Goal: Information Seeking & Learning: Learn about a topic

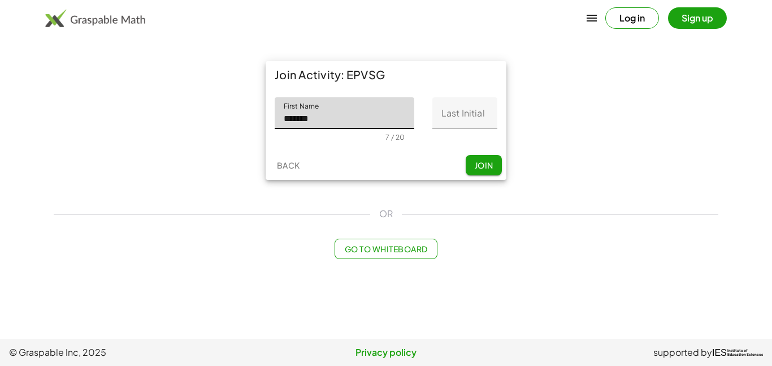
type input "*******"
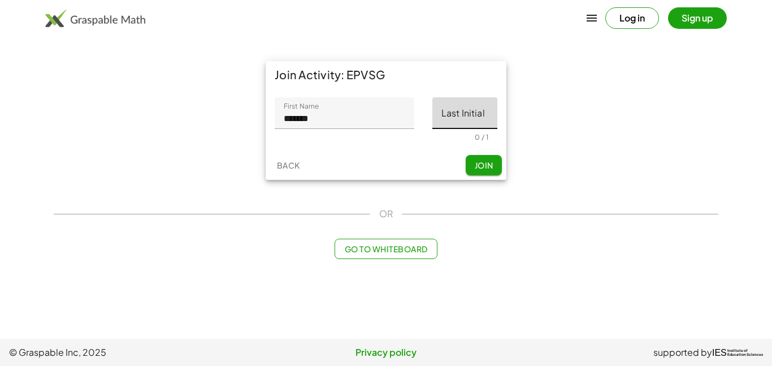
click at [468, 103] on input "Last Initial" at bounding box center [464, 113] width 65 height 32
type input "*"
click at [479, 167] on span "Join" at bounding box center [483, 165] width 19 height 10
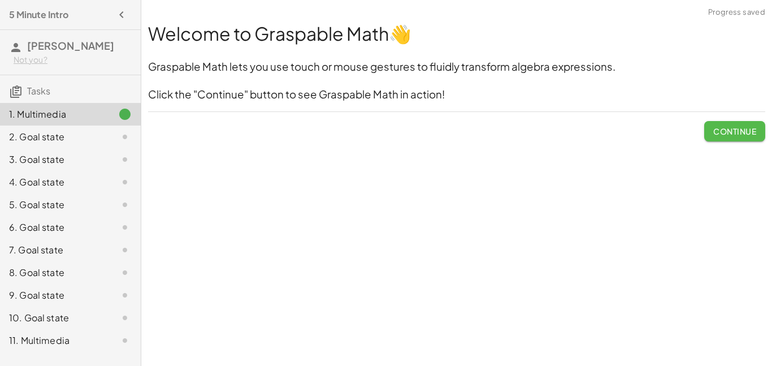
click at [739, 133] on span "Continue" at bounding box center [734, 131] width 43 height 10
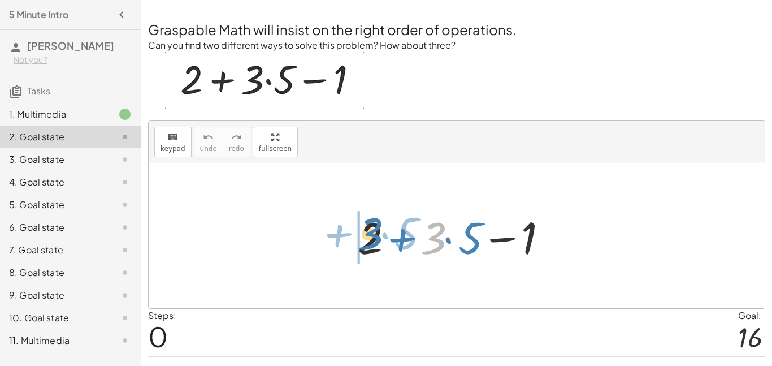
drag, startPoint x: 436, startPoint y: 237, endPoint x: 371, endPoint y: 233, distance: 65.1
click at [371, 233] on div at bounding box center [460, 236] width 217 height 58
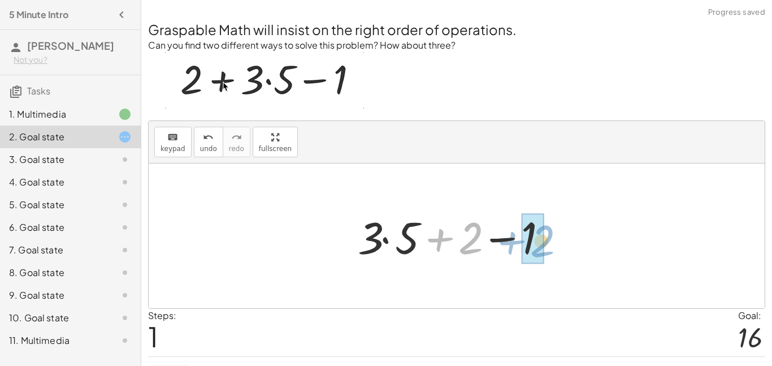
drag, startPoint x: 475, startPoint y: 231, endPoint x: 546, endPoint y: 233, distance: 70.7
click at [546, 233] on div at bounding box center [460, 236] width 217 height 58
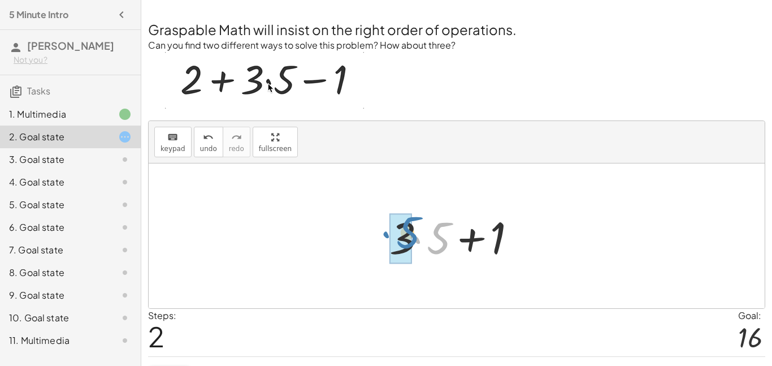
drag, startPoint x: 433, startPoint y: 228, endPoint x: 402, endPoint y: 223, distance: 32.1
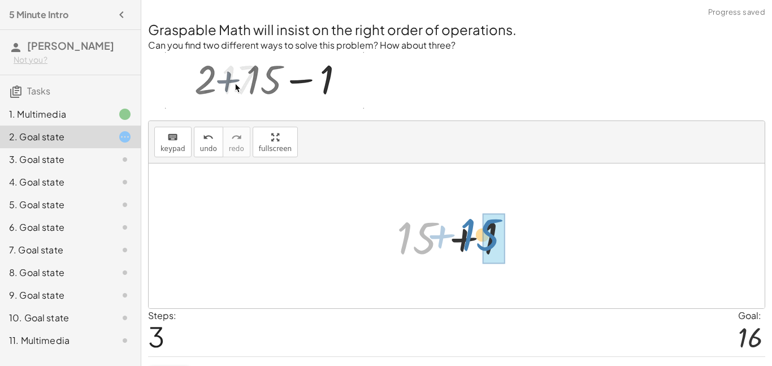
drag, startPoint x: 418, startPoint y: 227, endPoint x: 481, endPoint y: 223, distance: 63.4
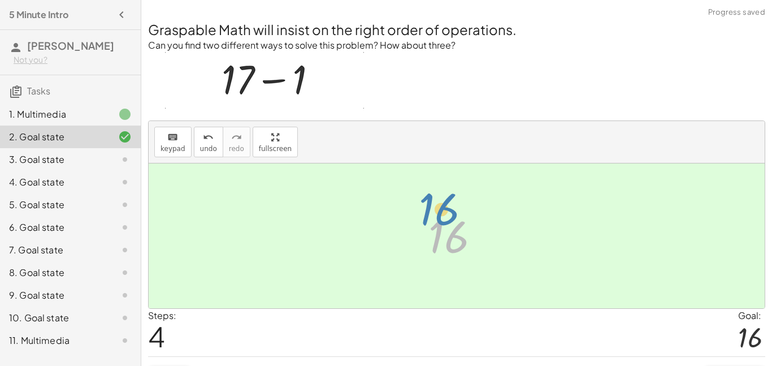
drag, startPoint x: 448, startPoint y: 228, endPoint x: 440, endPoint y: 211, distance: 18.7
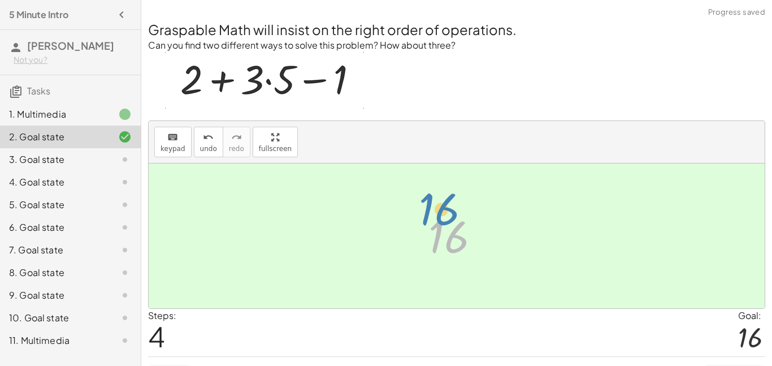
click at [440, 211] on div at bounding box center [461, 236] width 76 height 56
click at [106, 193] on div "3. Goal state" at bounding box center [70, 204] width 141 height 23
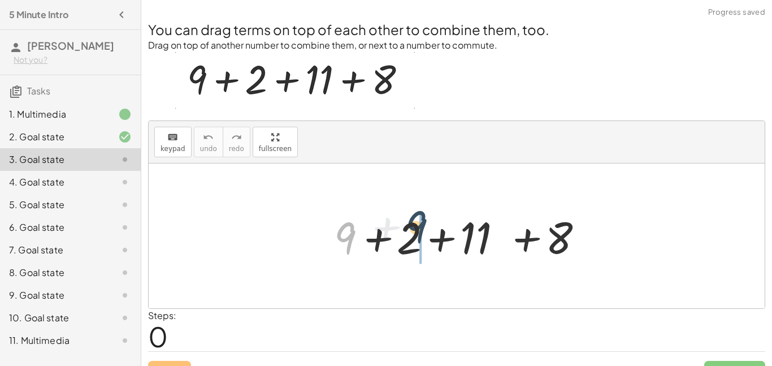
drag, startPoint x: 342, startPoint y: 241, endPoint x: 406, endPoint y: 233, distance: 64.8
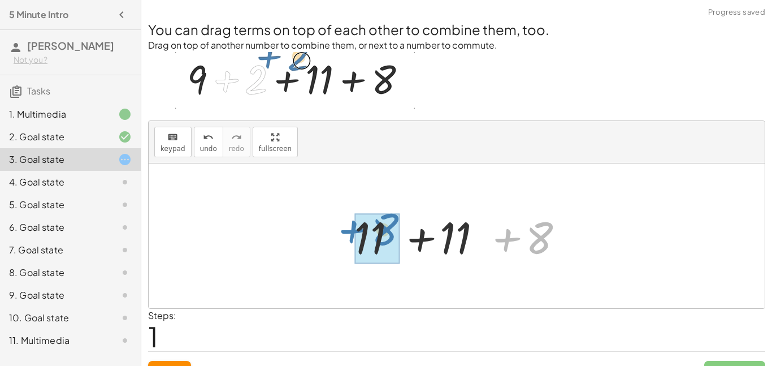
drag, startPoint x: 541, startPoint y: 232, endPoint x: 387, endPoint y: 223, distance: 154.5
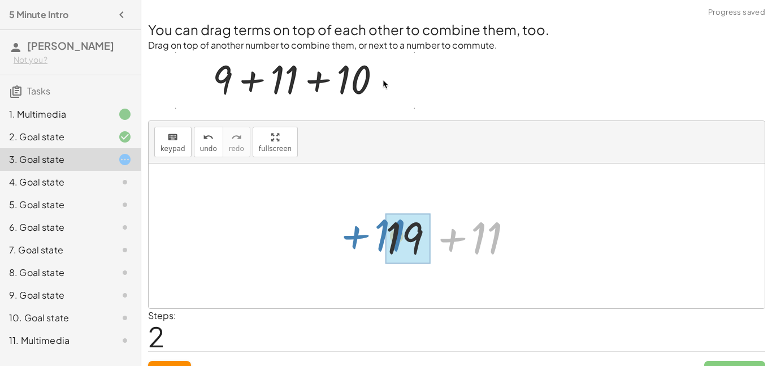
drag, startPoint x: 490, startPoint y: 234, endPoint x: 397, endPoint y: 231, distance: 93.8
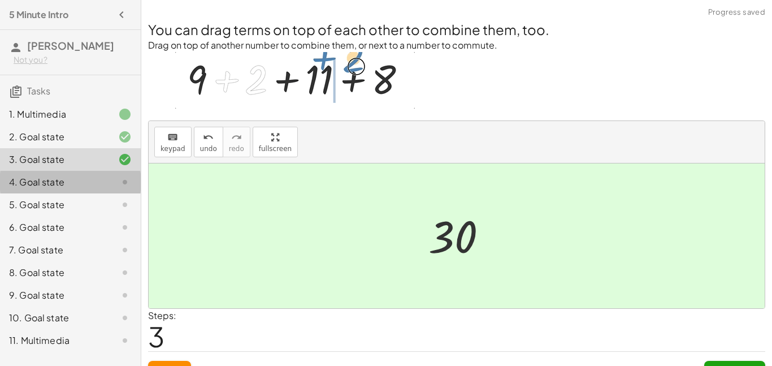
click at [74, 216] on div "4. Goal state" at bounding box center [70, 227] width 141 height 23
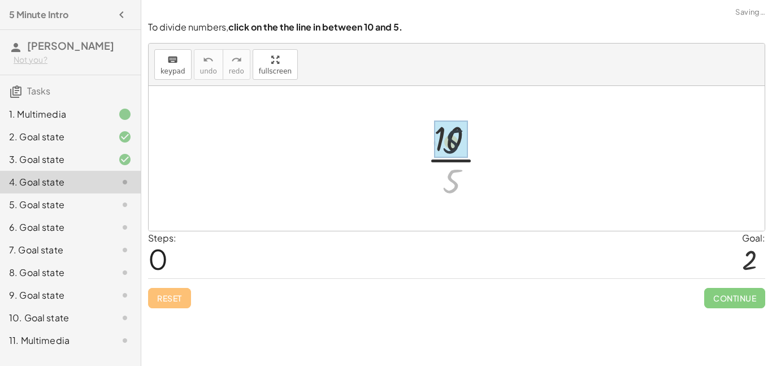
drag, startPoint x: 450, startPoint y: 179, endPoint x: 449, endPoint y: 134, distance: 45.2
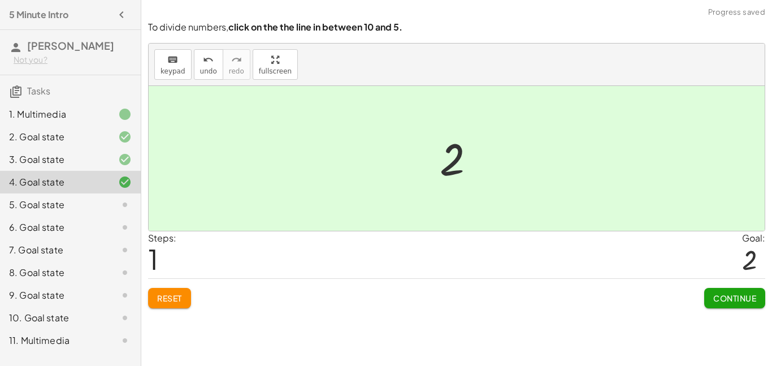
click at [106, 199] on div at bounding box center [116, 205] width 32 height 14
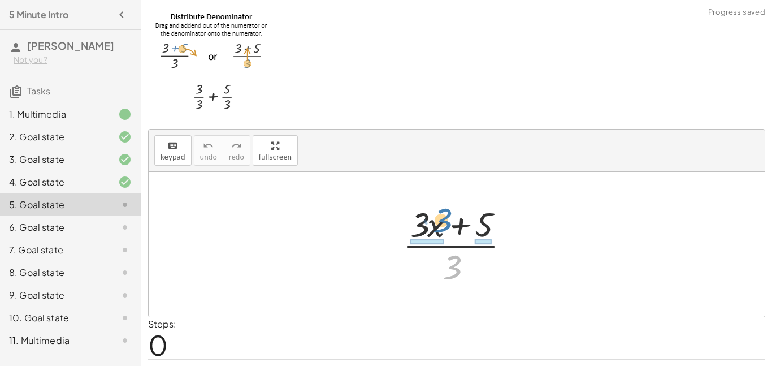
drag, startPoint x: 465, startPoint y: 259, endPoint x: 455, endPoint y: 214, distance: 45.7
click at [455, 214] on div at bounding box center [460, 244] width 127 height 87
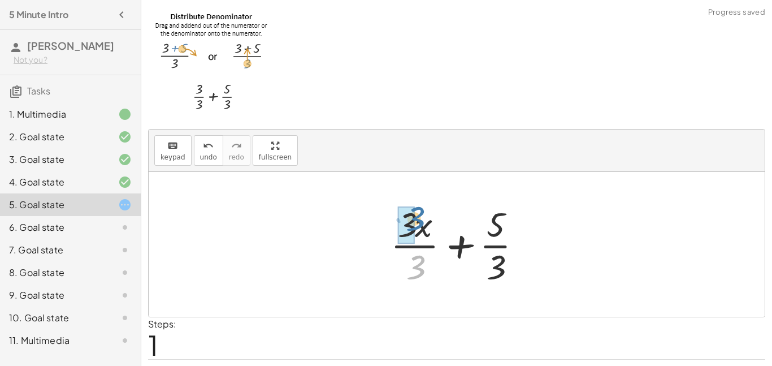
drag, startPoint x: 429, startPoint y: 269, endPoint x: 428, endPoint y: 220, distance: 48.6
click at [428, 220] on div at bounding box center [460, 244] width 151 height 87
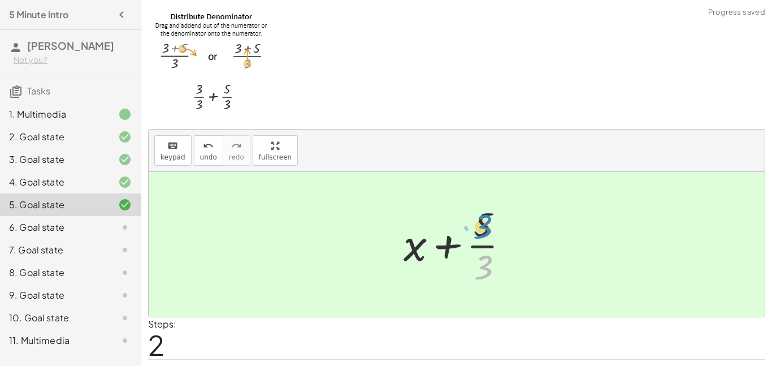
drag, startPoint x: 488, startPoint y: 272, endPoint x: 487, endPoint y: 233, distance: 39.6
click at [487, 233] on div at bounding box center [460, 244] width 125 height 87
drag, startPoint x: 478, startPoint y: 231, endPoint x: 480, endPoint y: 272, distance: 41.3
click at [480, 272] on div at bounding box center [460, 244] width 125 height 87
drag, startPoint x: 441, startPoint y: 248, endPoint x: 459, endPoint y: 252, distance: 18.6
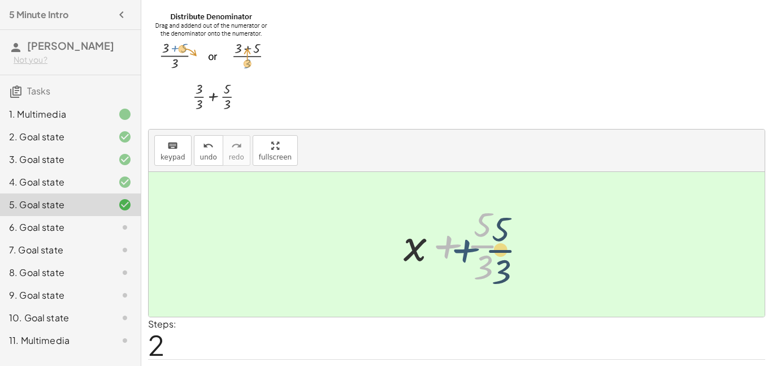
click at [459, 252] on div at bounding box center [460, 244] width 125 height 87
drag, startPoint x: 479, startPoint y: 262, endPoint x: 480, endPoint y: 228, distance: 34.5
click at [480, 228] on div at bounding box center [460, 244] width 125 height 87
drag, startPoint x: 478, startPoint y: 221, endPoint x: 483, endPoint y: 259, distance: 38.8
click at [483, 259] on div at bounding box center [460, 244] width 125 height 87
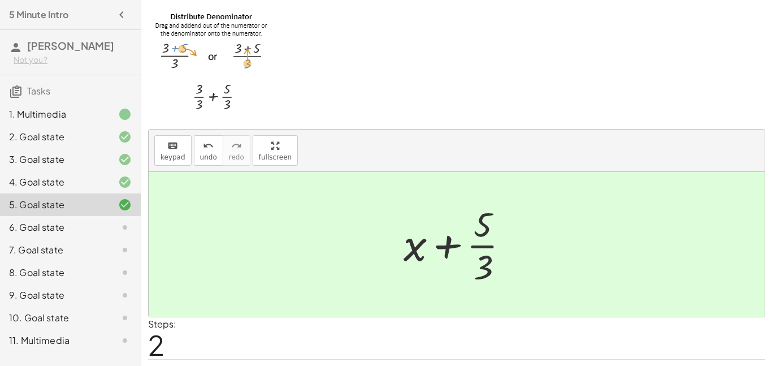
click at [95, 229] on div "6. Goal state" at bounding box center [54, 227] width 91 height 14
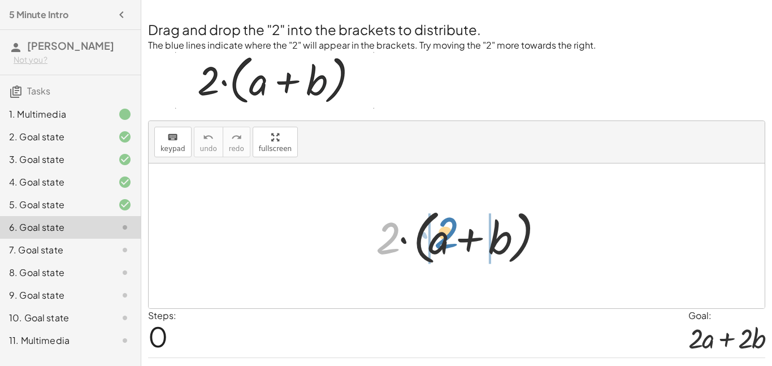
drag, startPoint x: 373, startPoint y: 236, endPoint x: 431, endPoint y: 232, distance: 58.4
click at [431, 232] on div at bounding box center [460, 235] width 181 height 65
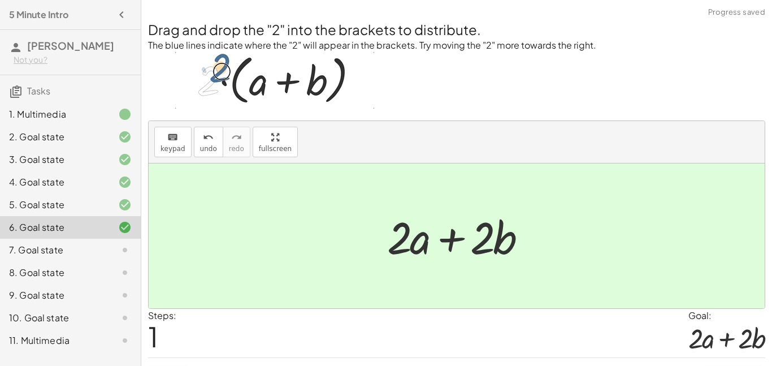
click at [123, 246] on icon at bounding box center [125, 250] width 14 height 14
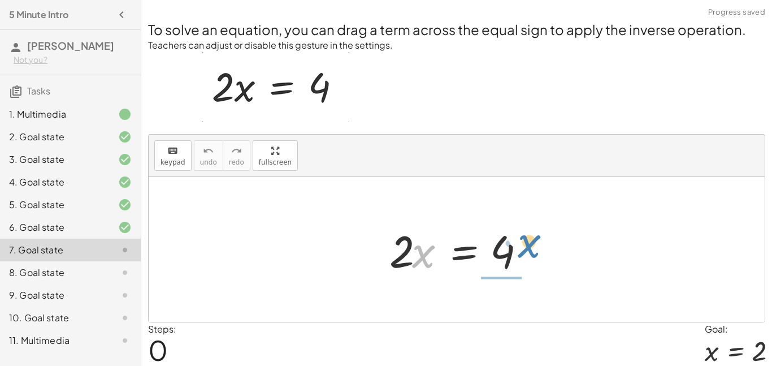
drag, startPoint x: 413, startPoint y: 251, endPoint x: 517, endPoint y: 241, distance: 105.0
click at [517, 241] on div at bounding box center [461, 249] width 154 height 58
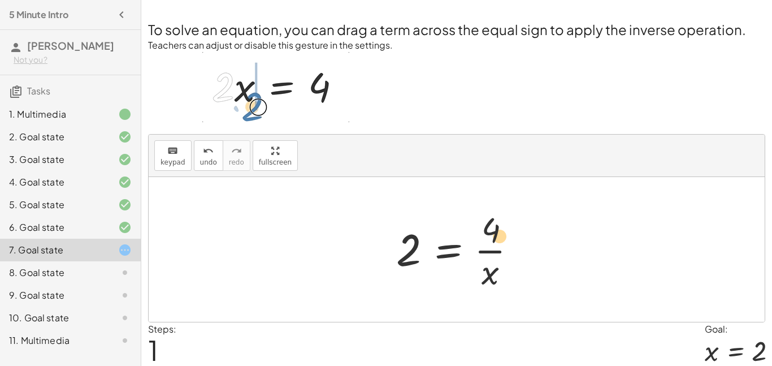
drag, startPoint x: 487, startPoint y: 239, endPoint x: 494, endPoint y: 244, distance: 8.5
click at [494, 244] on div at bounding box center [460, 249] width 141 height 87
drag, startPoint x: 497, startPoint y: 273, endPoint x: 392, endPoint y: 254, distance: 106.9
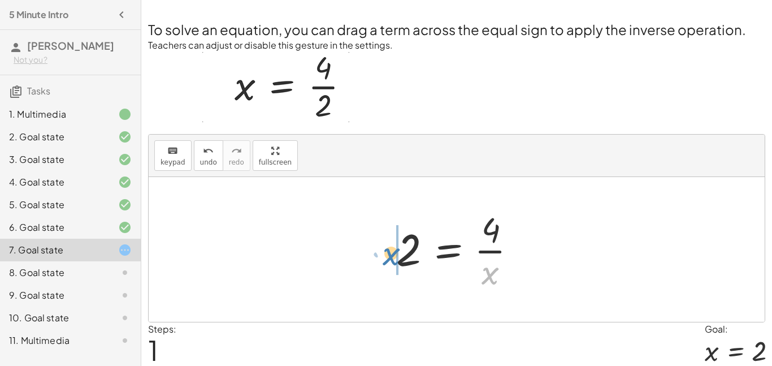
click at [392, 254] on div at bounding box center [460, 249] width 141 height 87
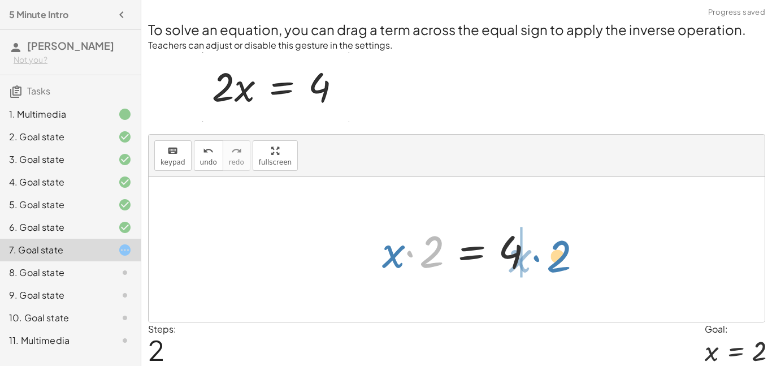
drag, startPoint x: 433, startPoint y: 254, endPoint x: 555, endPoint y: 259, distance: 122.7
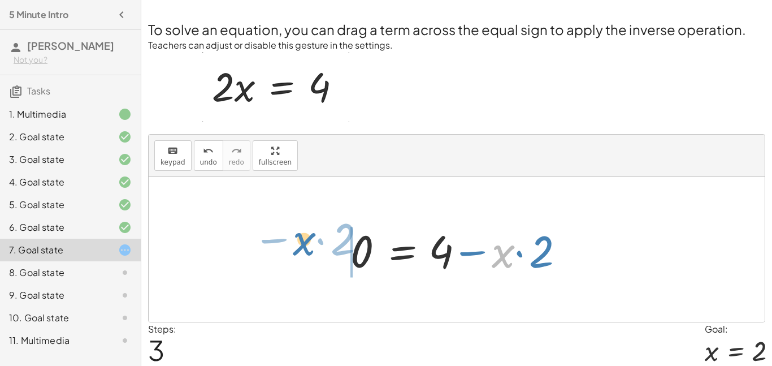
drag, startPoint x: 498, startPoint y: 258, endPoint x: 300, endPoint y: 245, distance: 198.2
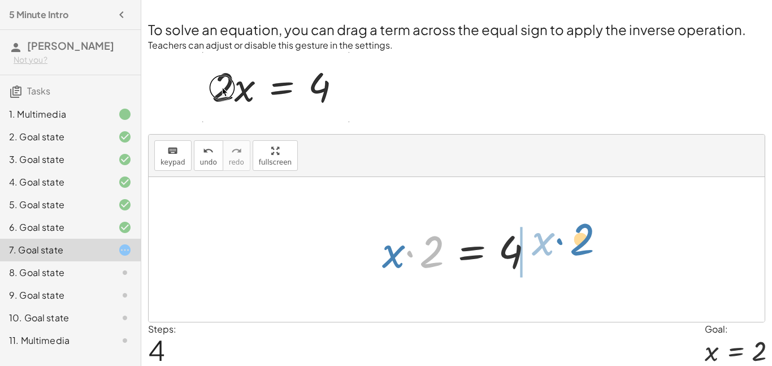
drag, startPoint x: 413, startPoint y: 251, endPoint x: 559, endPoint y: 241, distance: 147.3
click at [559, 241] on div "· 2 · x = 4 2 = · 4 · x · x · 2 = 4 0 = + 4 − · x · 2 + · x · 2 + 0 = 4 · 2 · x…" at bounding box center [457, 249] width 616 height 145
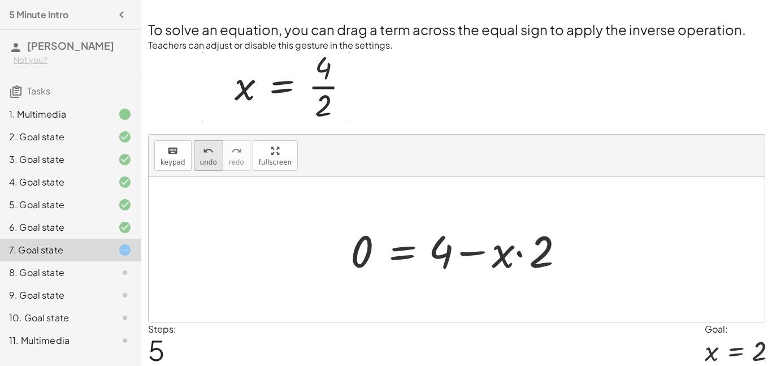
click at [194, 157] on button "undo undo" at bounding box center [208, 155] width 29 height 31
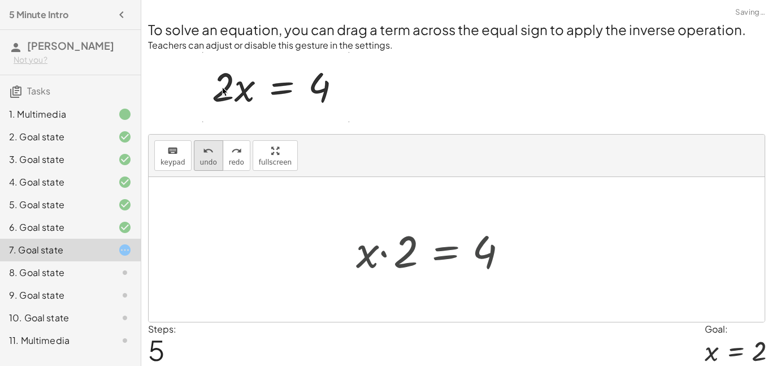
click at [194, 157] on button "undo undo" at bounding box center [208, 155] width 29 height 31
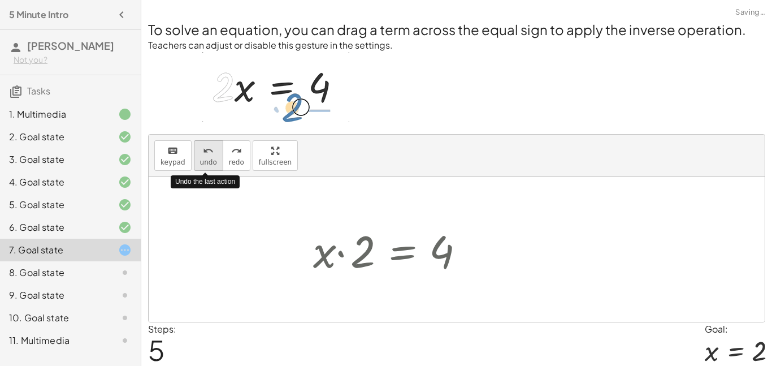
click at [194, 157] on button "undo undo" at bounding box center [208, 155] width 29 height 31
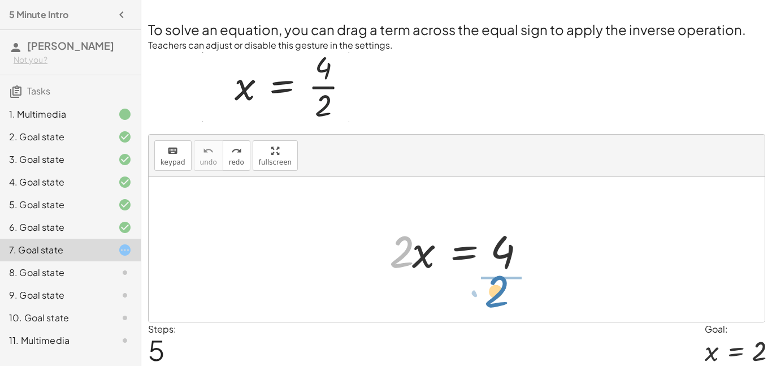
drag, startPoint x: 400, startPoint y: 248, endPoint x: 494, endPoint y: 288, distance: 102.8
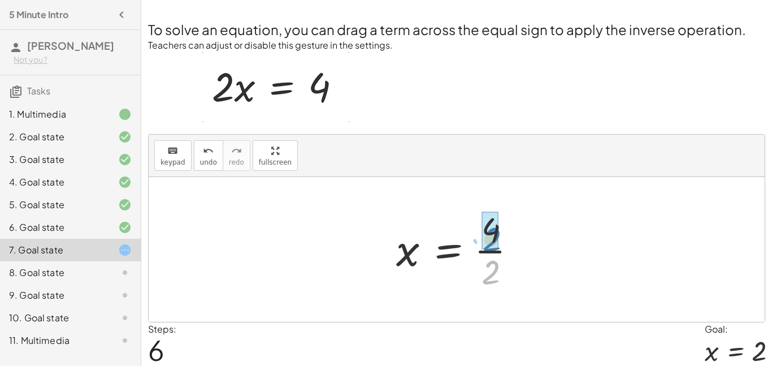
drag, startPoint x: 493, startPoint y: 283, endPoint x: 493, endPoint y: 246, distance: 37.3
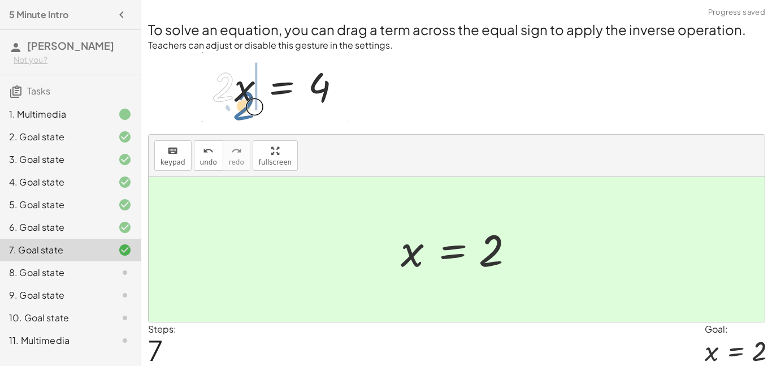
click at [61, 268] on div "8. Goal state" at bounding box center [54, 273] width 91 height 14
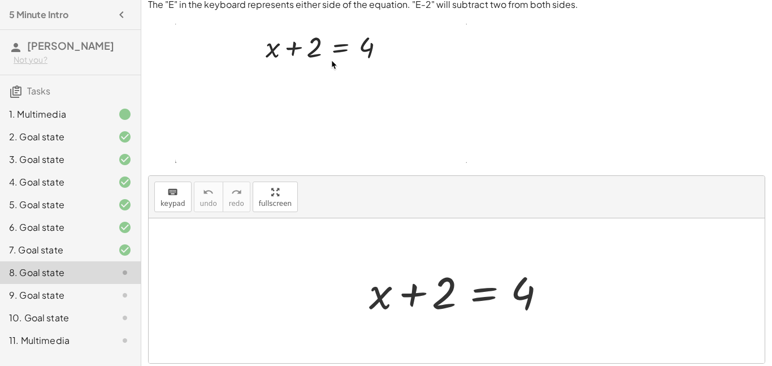
scroll to position [42, 0]
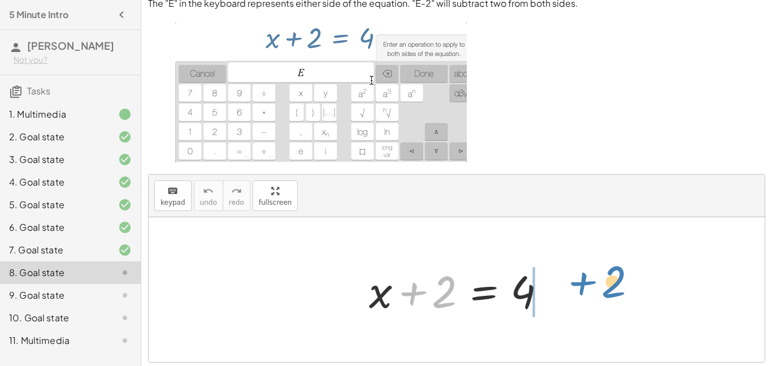
drag, startPoint x: 431, startPoint y: 279, endPoint x: 599, endPoint y: 271, distance: 168.0
click at [599, 271] on div "+ 2 + x + 2 = 4" at bounding box center [457, 289] width 616 height 145
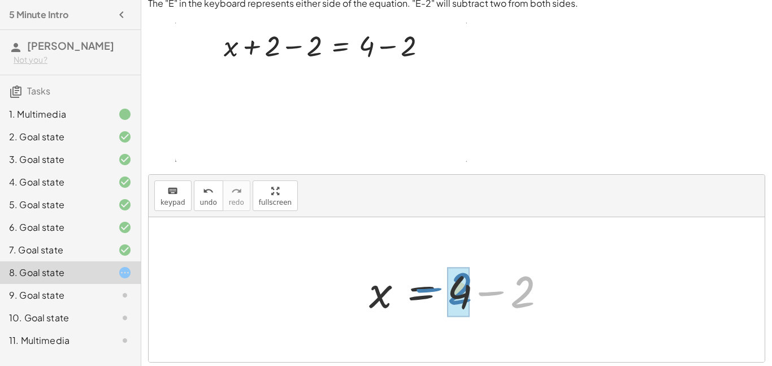
drag, startPoint x: 523, startPoint y: 289, endPoint x: 458, endPoint y: 285, distance: 64.5
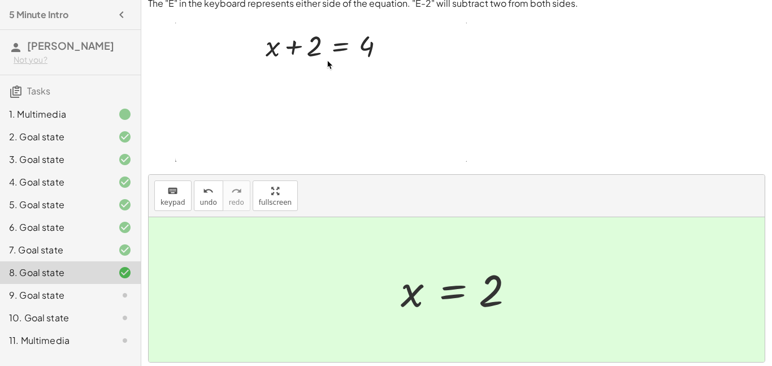
click at [116, 292] on div at bounding box center [116, 295] width 32 height 14
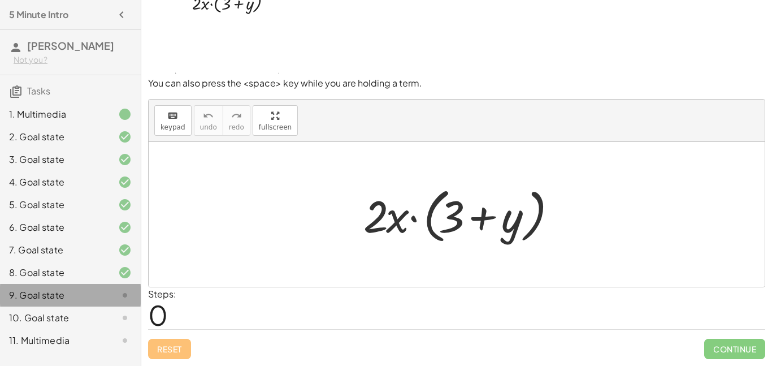
scroll to position [37, 0]
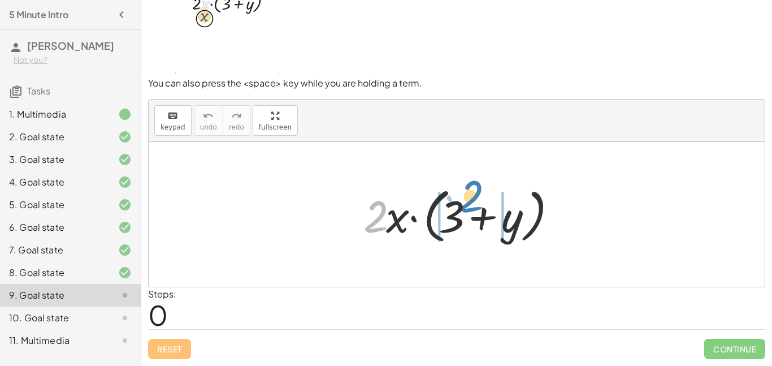
drag, startPoint x: 368, startPoint y: 229, endPoint x: 463, endPoint y: 209, distance: 97.1
click at [463, 209] on div at bounding box center [461, 214] width 207 height 65
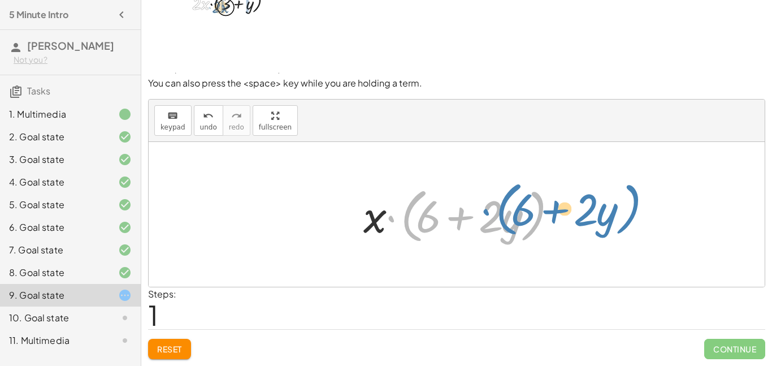
drag, startPoint x: 392, startPoint y: 220, endPoint x: 485, endPoint y: 214, distance: 94.0
click at [485, 214] on div at bounding box center [461, 214] width 207 height 65
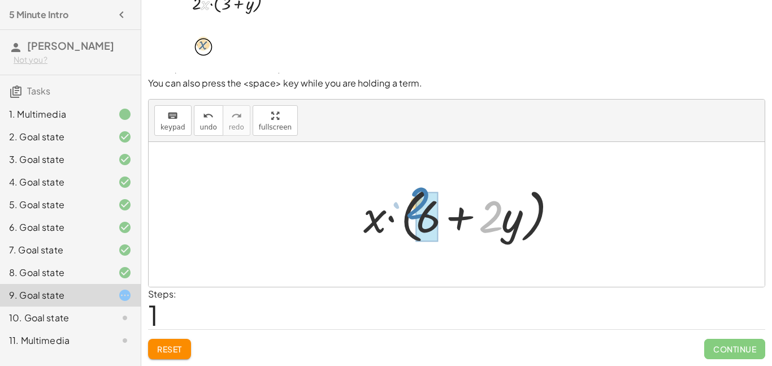
drag, startPoint x: 494, startPoint y: 205, endPoint x: 421, endPoint y: 192, distance: 74.1
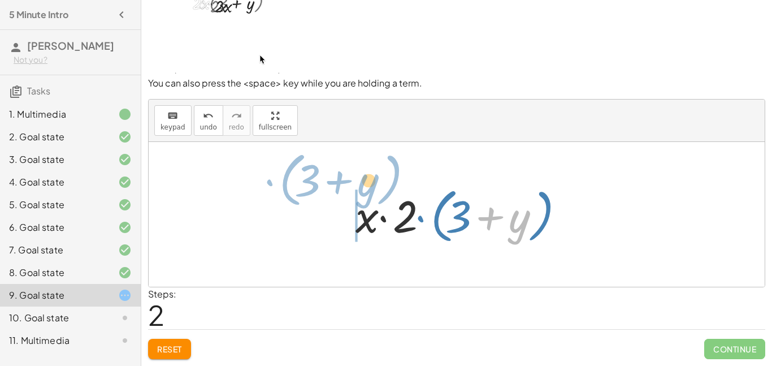
drag, startPoint x: 480, startPoint y: 208, endPoint x: 328, endPoint y: 172, distance: 156.1
click at [328, 172] on div "· 2 · x · ( + 3 + y ) · x · ( + · 2 · 3 + · 2 · y ) · x · ( + 6 + · 2 · y ) · x…" at bounding box center [457, 214] width 616 height 145
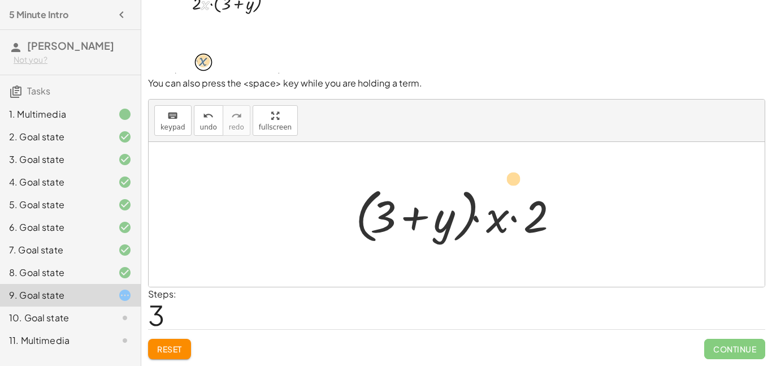
drag, startPoint x: 384, startPoint y: 219, endPoint x: 519, endPoint y: 182, distance: 140.0
click at [519, 182] on div at bounding box center [461, 214] width 222 height 65
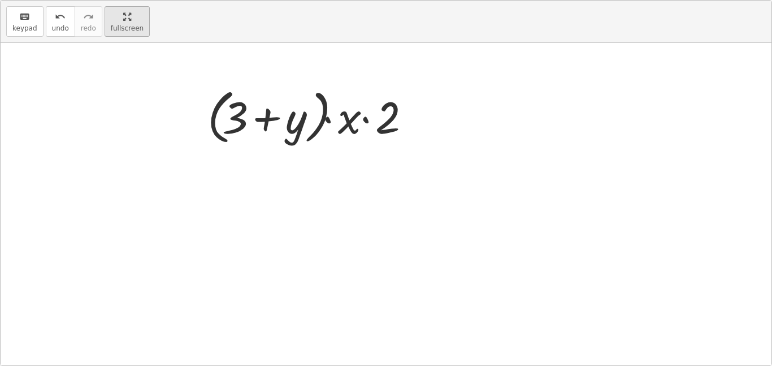
click at [269, 186] on div "keyboard keypad undo undo redo redo fullscreen · 2 · x · ( + 3 + y ) · x · ( + …" at bounding box center [386, 183] width 771 height 364
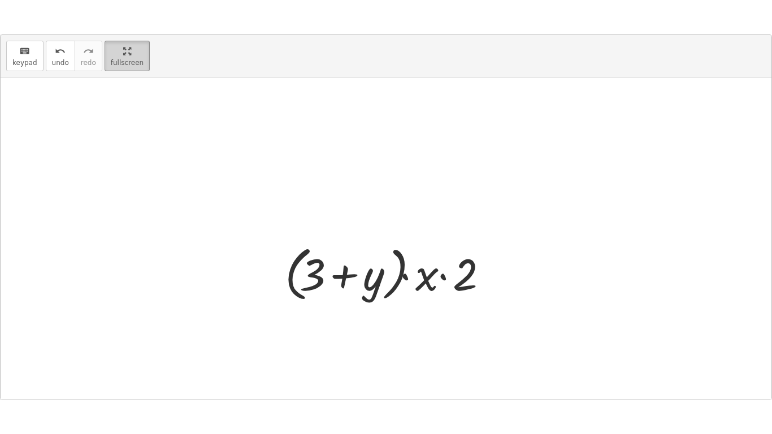
scroll to position [0, 0]
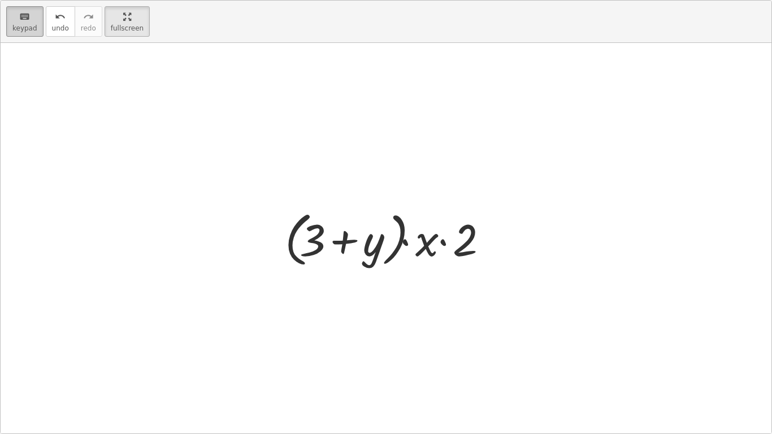
click at [17, 31] on span "keypad" at bounding box center [24, 28] width 25 height 8
